Goal: Task Accomplishment & Management: Use online tool/utility

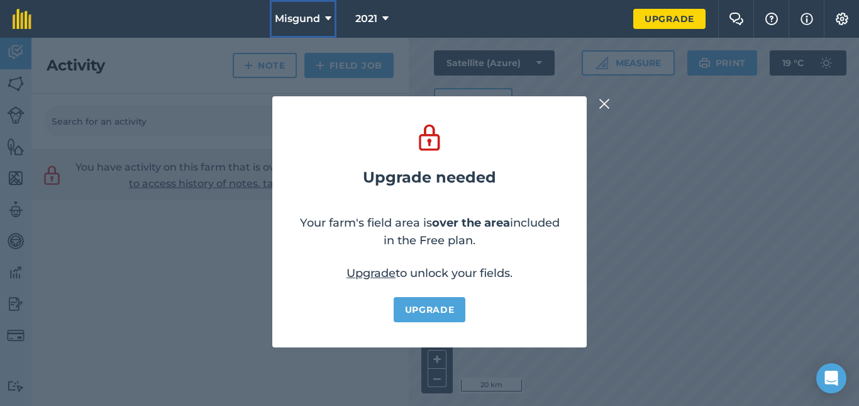
click at [326, 15] on icon at bounding box center [328, 18] width 6 height 15
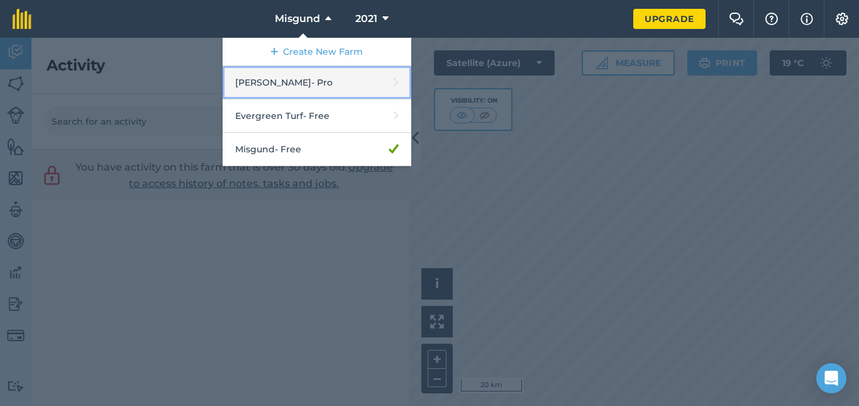
click at [293, 87] on link "[PERSON_NAME] - Pro" at bounding box center [317, 82] width 189 height 33
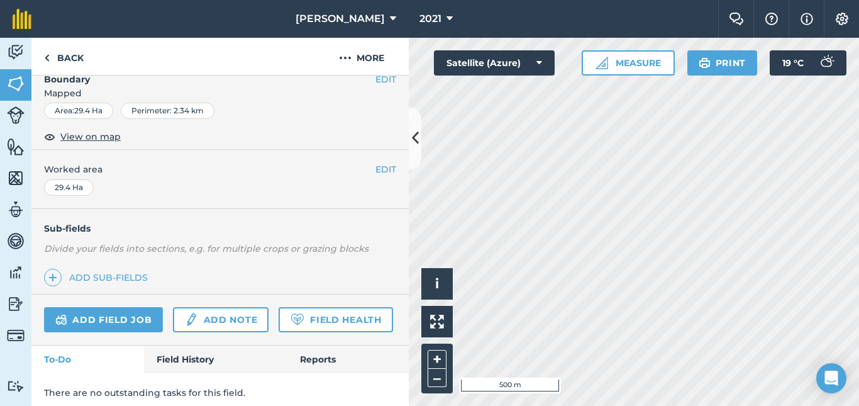
scroll to position [221, 0]
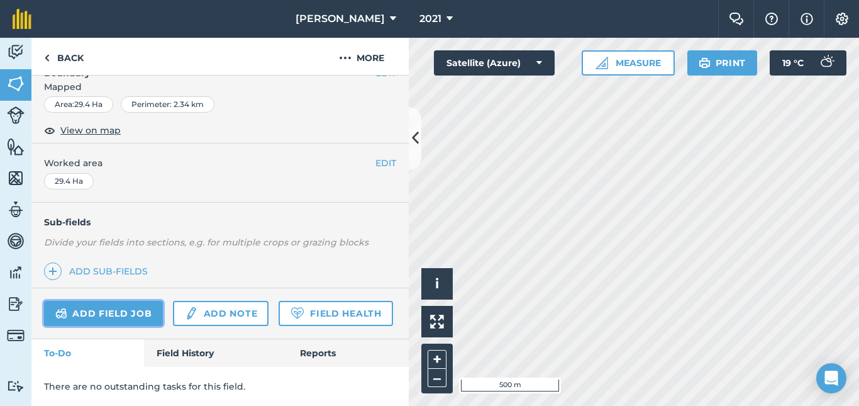
click at [121, 301] on link "Add field job" at bounding box center [103, 313] width 119 height 25
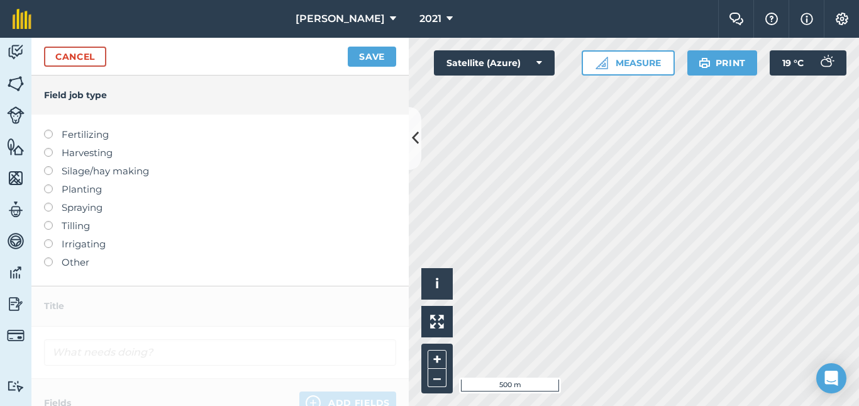
click at [48, 130] on label at bounding box center [53, 130] width 18 height 0
type input "Fertilizing"
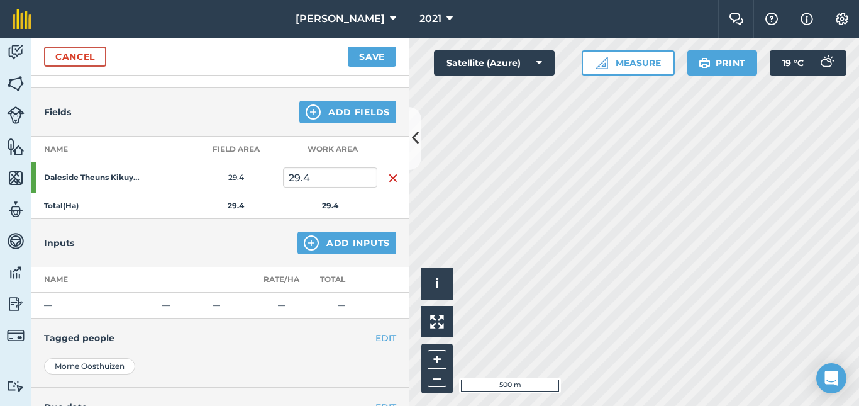
scroll to position [121, 0]
click at [334, 236] on button "Add Inputs" at bounding box center [347, 241] width 99 height 23
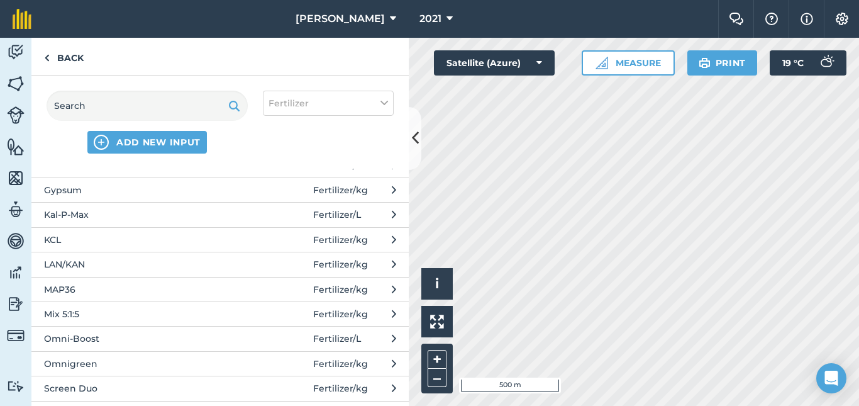
scroll to position [366, 0]
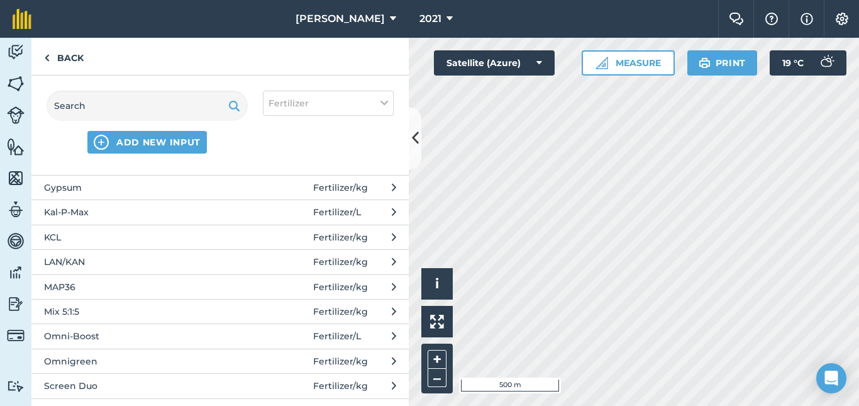
click at [96, 269] on button "LAN/KAN Fertilizer / kg" at bounding box center [220, 261] width 378 height 25
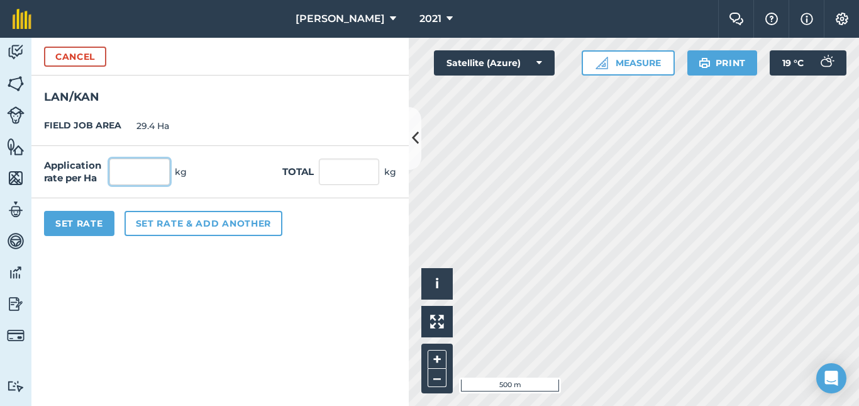
click at [152, 177] on input "text" at bounding box center [139, 172] width 60 height 26
type input "250"
type input "7,350"
click at [90, 221] on button "Set Rate" at bounding box center [79, 223] width 70 height 25
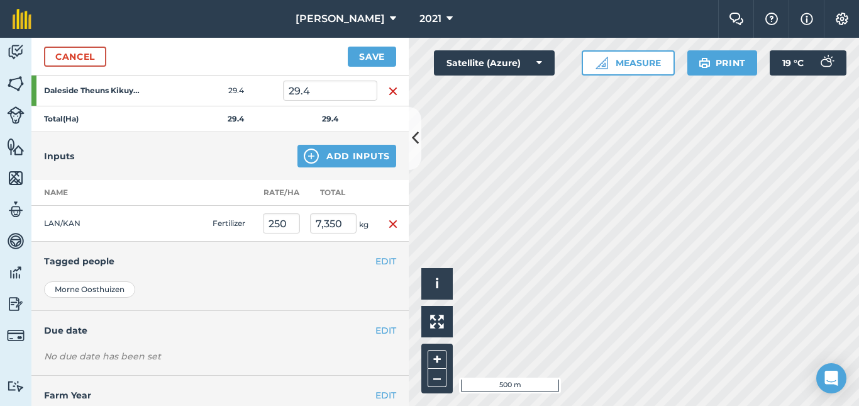
scroll to position [244, 0]
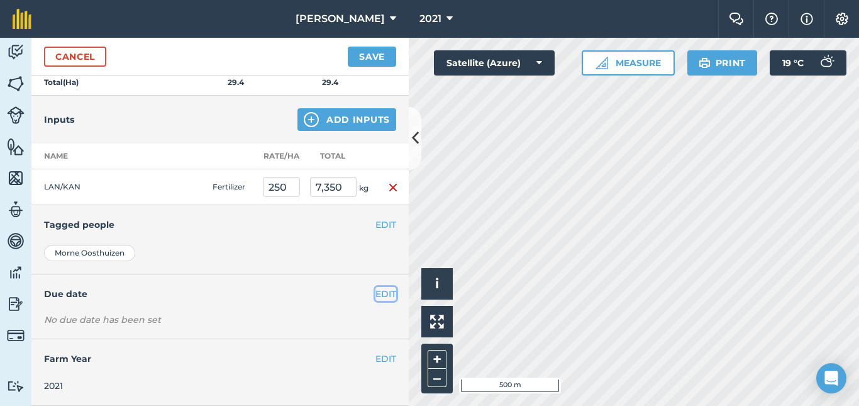
click at [378, 293] on button "EDIT" at bounding box center [386, 294] width 21 height 14
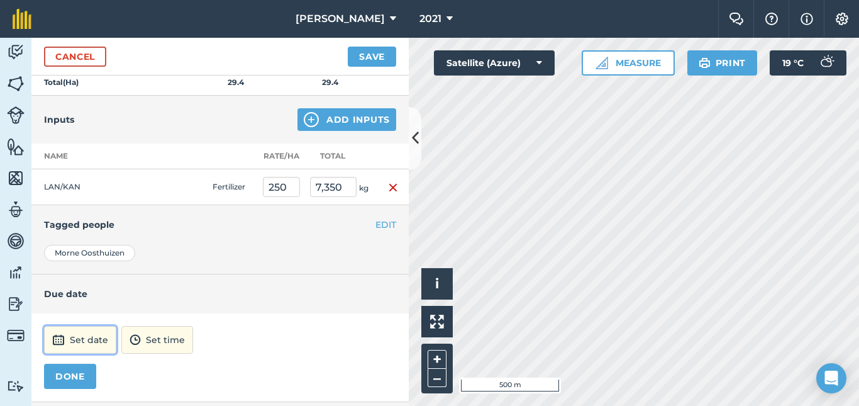
click at [68, 337] on button "Set date" at bounding box center [80, 340] width 72 height 28
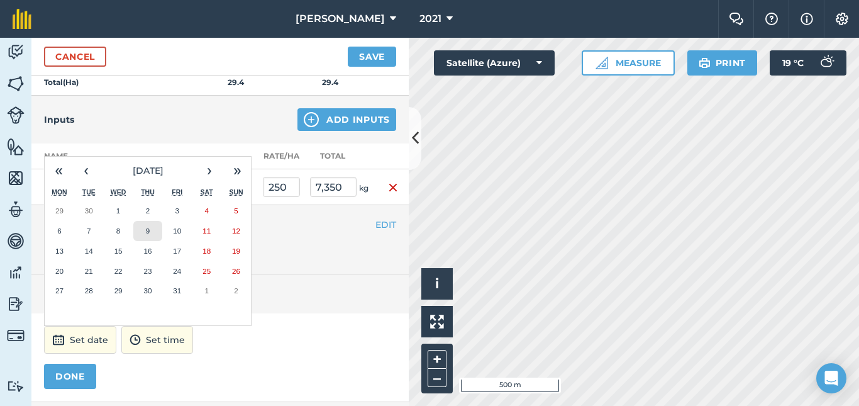
click at [152, 237] on button "9" at bounding box center [148, 231] width 30 height 20
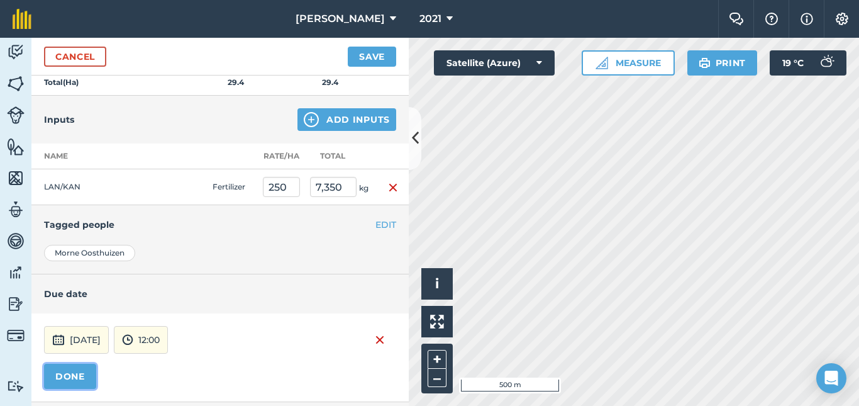
click at [77, 379] on button "DONE" at bounding box center [70, 376] width 52 height 25
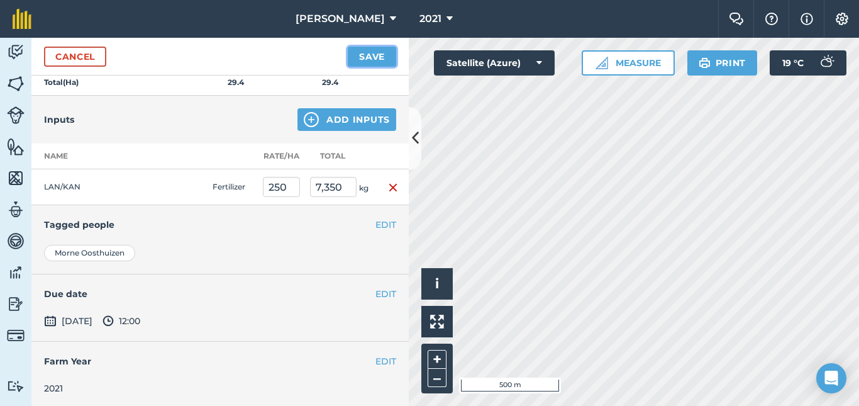
click at [364, 55] on button "Save" at bounding box center [372, 57] width 48 height 20
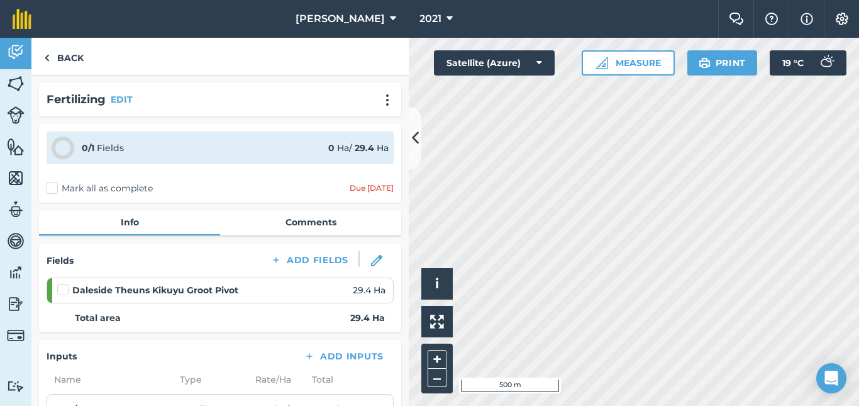
click at [61, 283] on label at bounding box center [64, 283] width 15 height 0
click at [61, 290] on input "checkbox" at bounding box center [61, 287] width 8 height 8
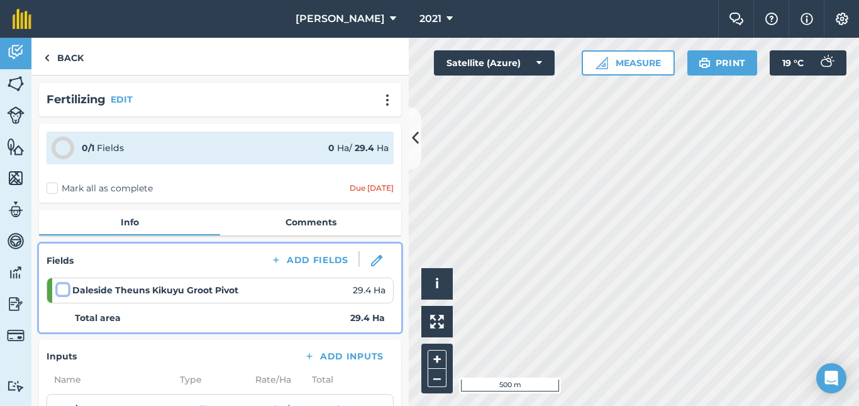
checkbox input "false"
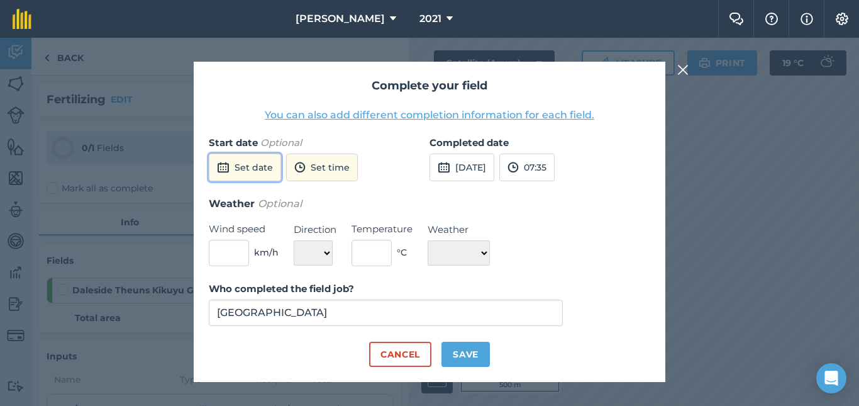
click at [245, 160] on button "Set date" at bounding box center [245, 168] width 72 height 28
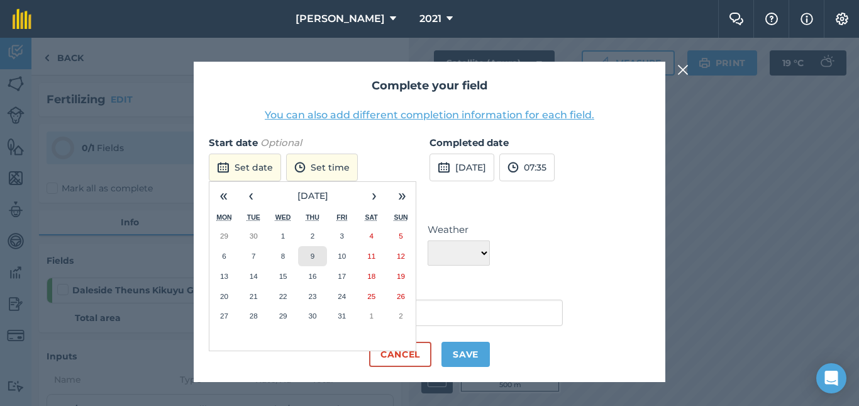
click at [313, 260] on button "9" at bounding box center [313, 256] width 30 height 20
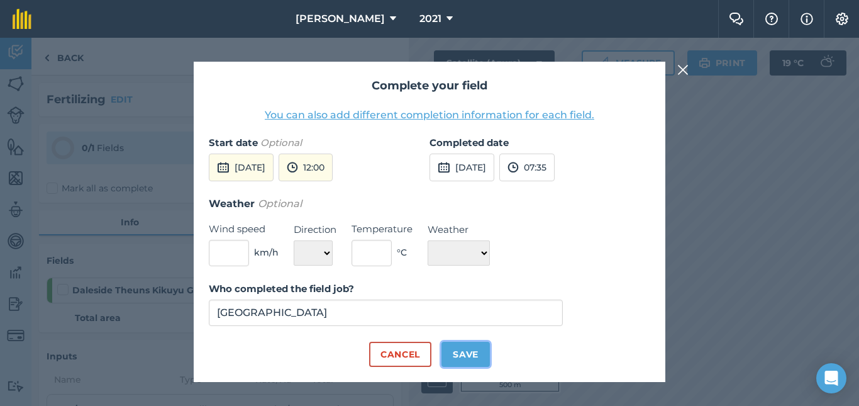
click at [467, 354] on button "Save" at bounding box center [466, 354] width 48 height 25
checkbox input "true"
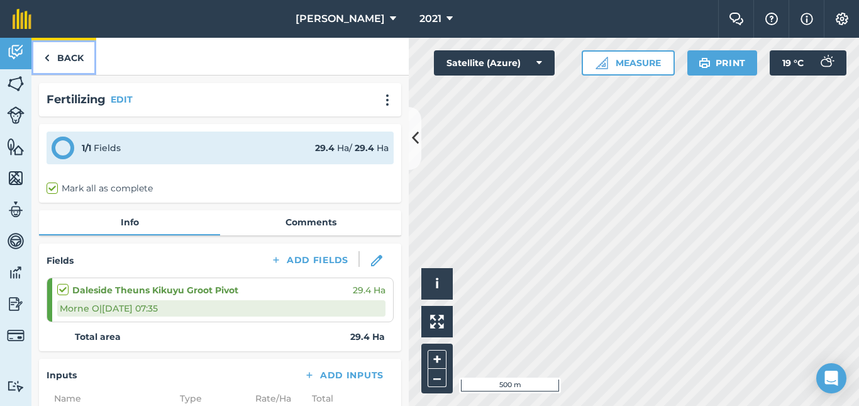
click at [67, 66] on link "Back" at bounding box center [63, 56] width 65 height 37
